Goal: Information Seeking & Learning: Learn about a topic

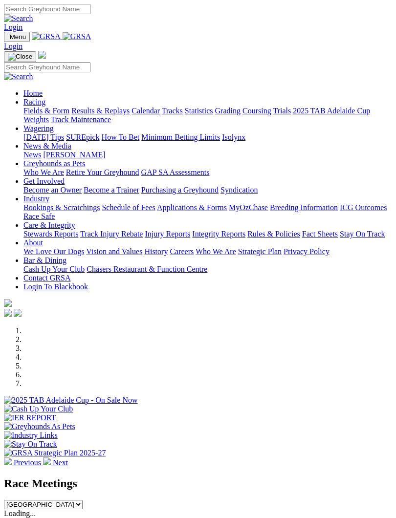
click at [83, 500] on select "South Australia New South Wales Northern Territory Queensland Tasmania Victoria…" at bounding box center [43, 504] width 79 height 9
select select "TAS"
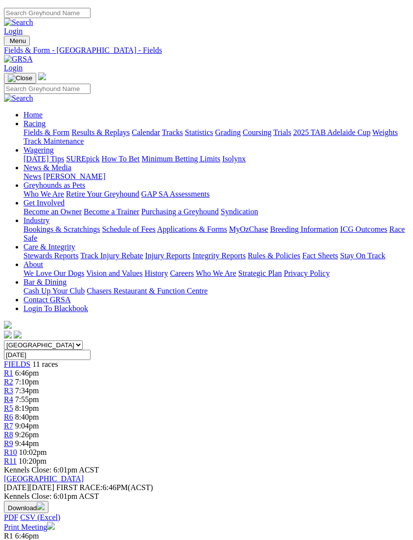
scroll to position [0, 8]
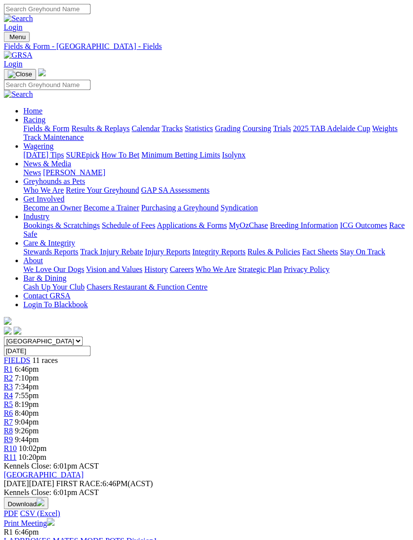
click at [90, 346] on input "[DATE]" at bounding box center [47, 351] width 87 height 10
type input "Monday, 25 Aug 2025"
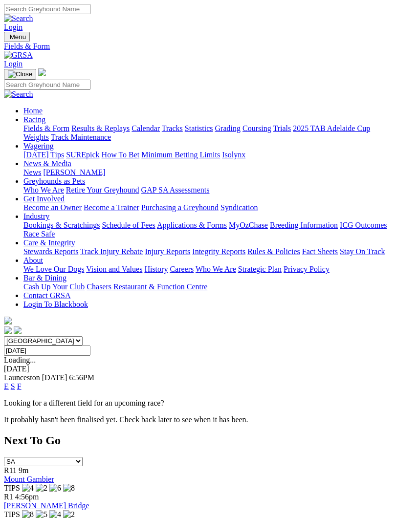
click at [22, 382] on link "F" at bounding box center [19, 386] width 4 height 8
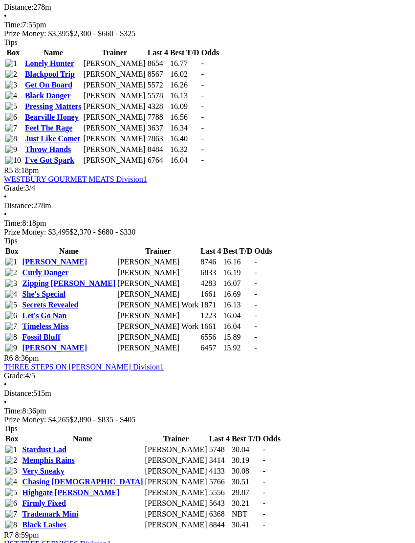
scroll to position [1125, 10]
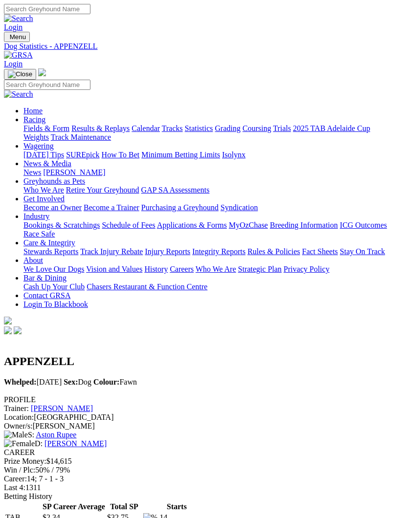
click at [8, 39] on img "Toggle navigation" at bounding box center [8, 39] width 0 height 0
click at [69, 124] on link "Fields & Form" at bounding box center [46, 128] width 46 height 8
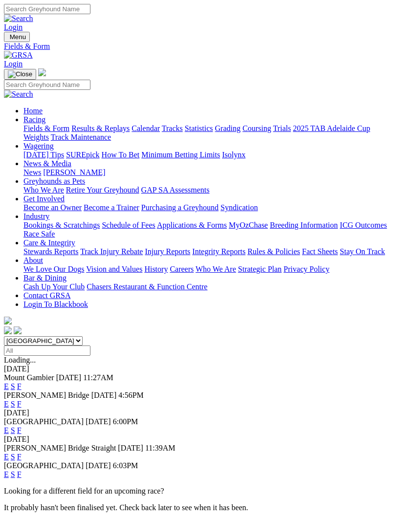
click at [83, 336] on select "[GEOGRAPHIC_DATA] [GEOGRAPHIC_DATA] [GEOGRAPHIC_DATA] [GEOGRAPHIC_DATA] [GEOGRA…" at bounding box center [43, 340] width 79 height 9
select select "TAS"
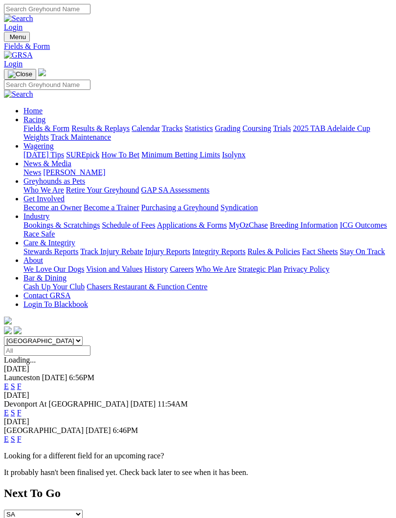
click at [22, 409] on link "F" at bounding box center [19, 413] width 4 height 8
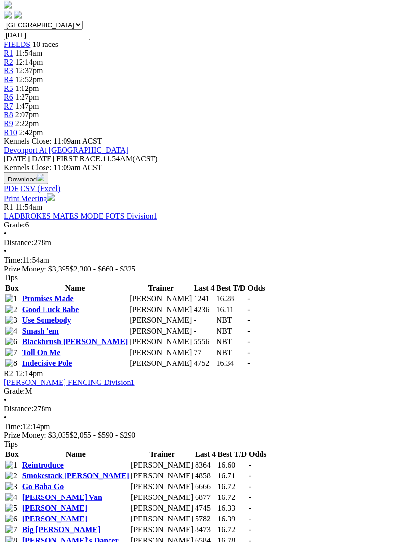
scroll to position [329, 0]
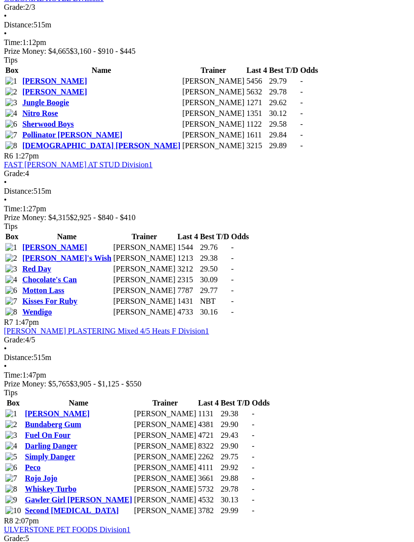
scroll to position [1274, 0]
